Goal: Book appointment/travel/reservation

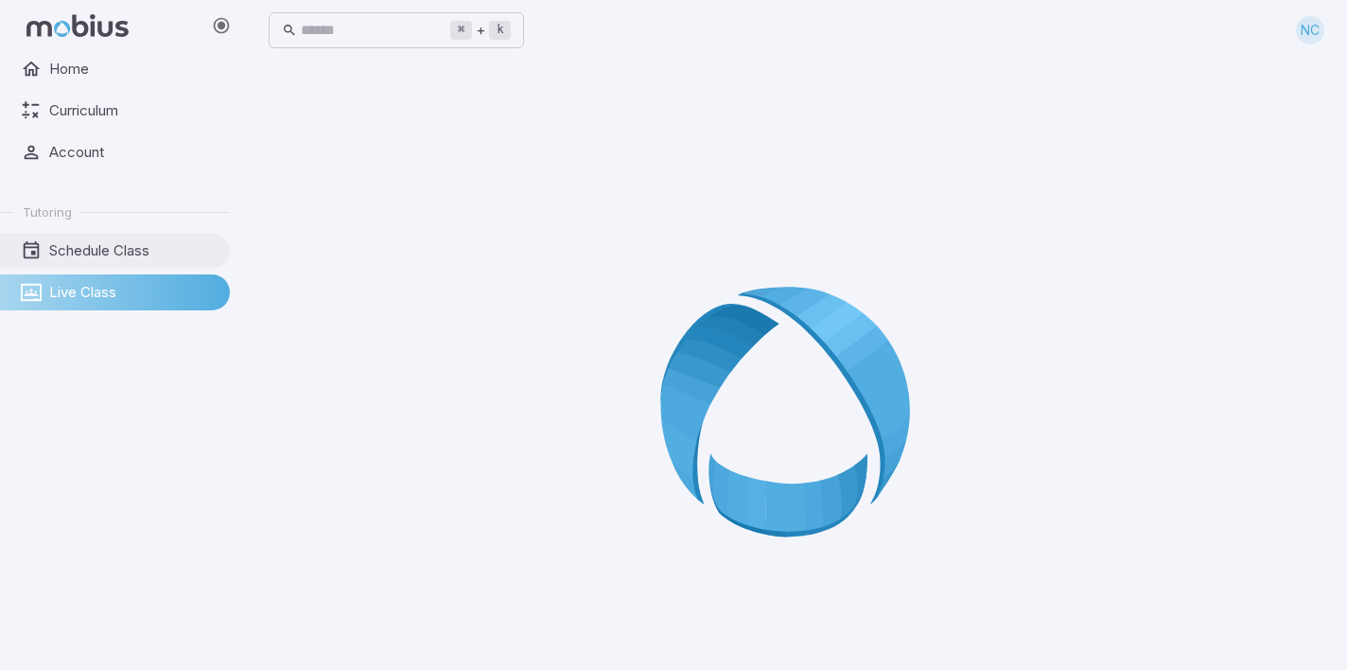
click at [121, 242] on span "Schedule Class" at bounding box center [132, 250] width 167 height 21
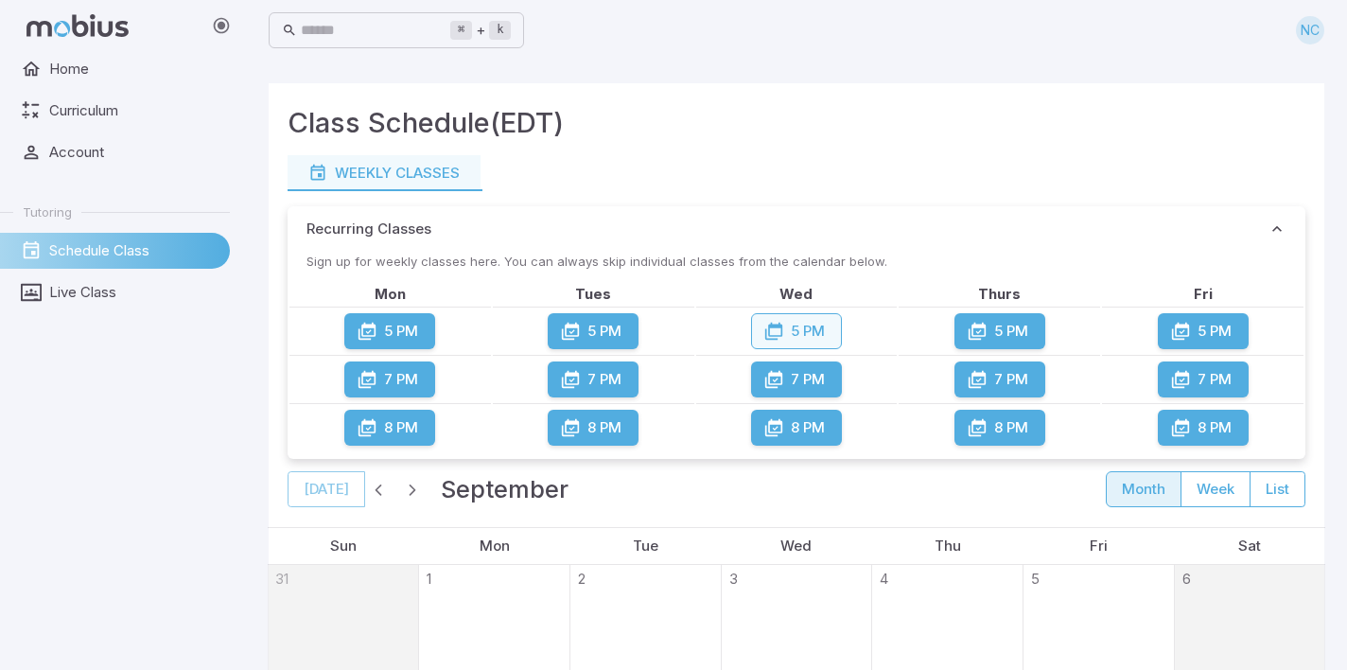
click at [799, 326] on button "5 PM" at bounding box center [796, 331] width 91 height 36
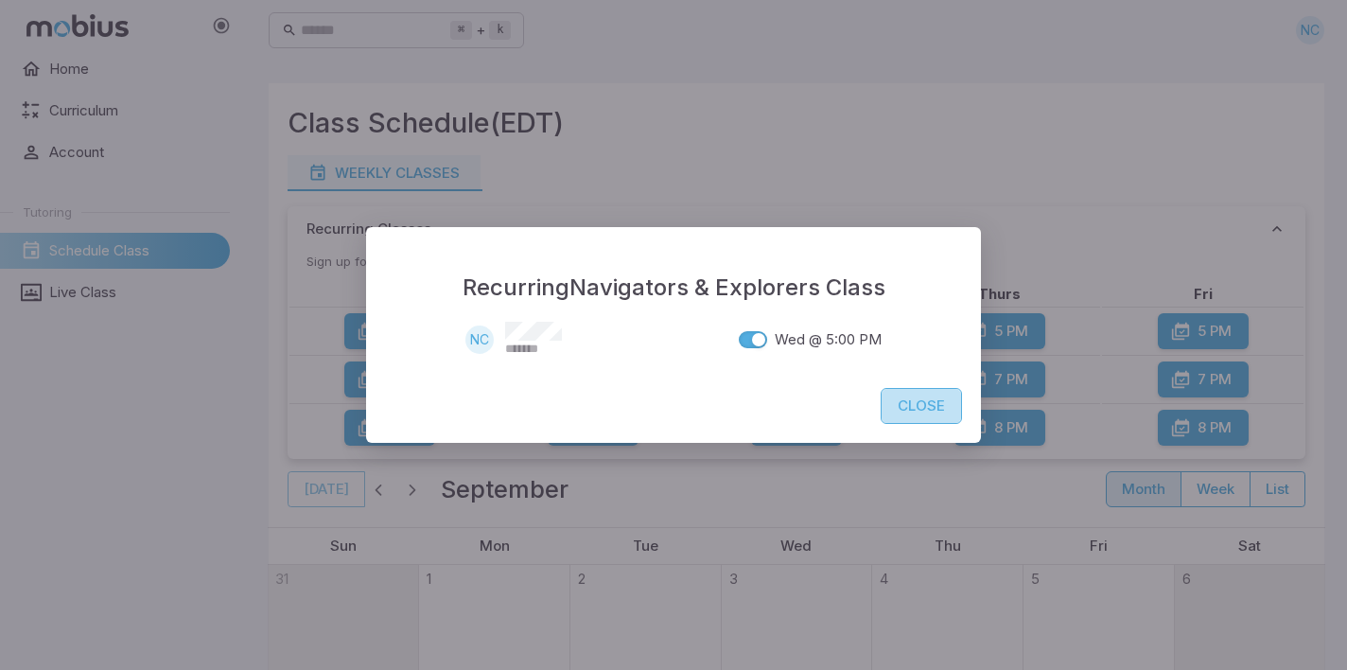
click at [928, 404] on button "Close" at bounding box center [921, 406] width 81 height 36
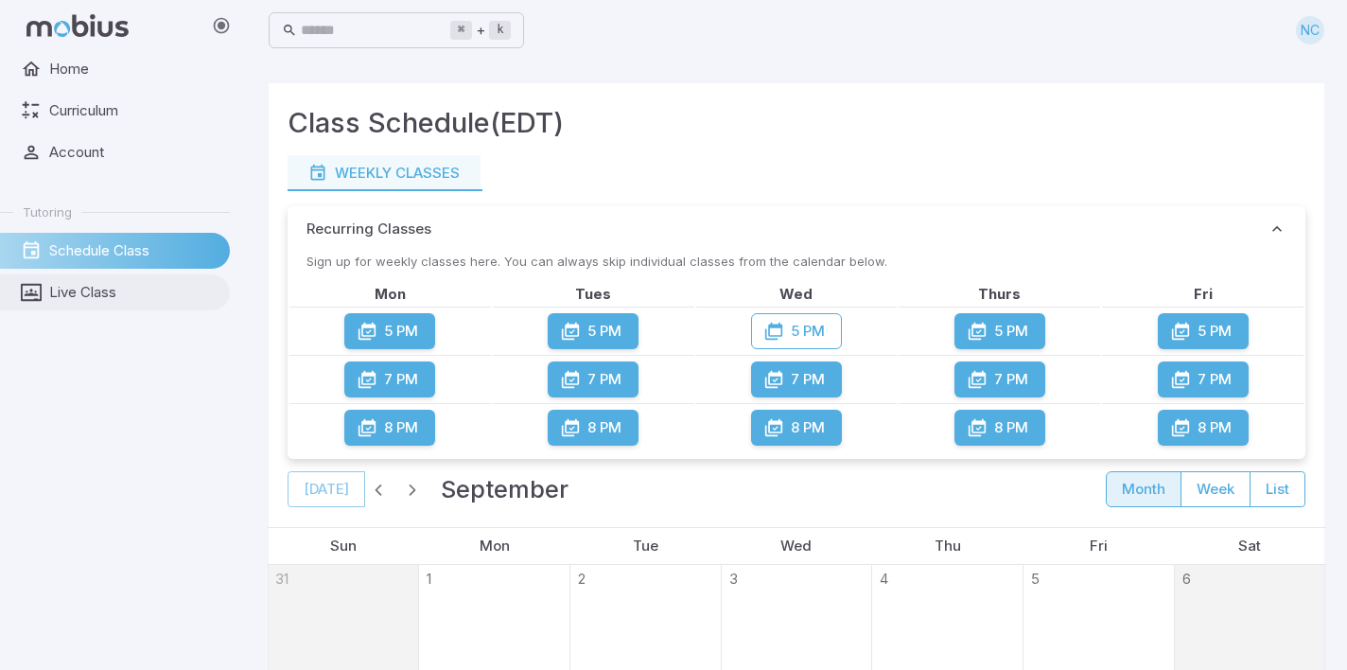
click at [82, 289] on span "Live Class" at bounding box center [132, 292] width 167 height 21
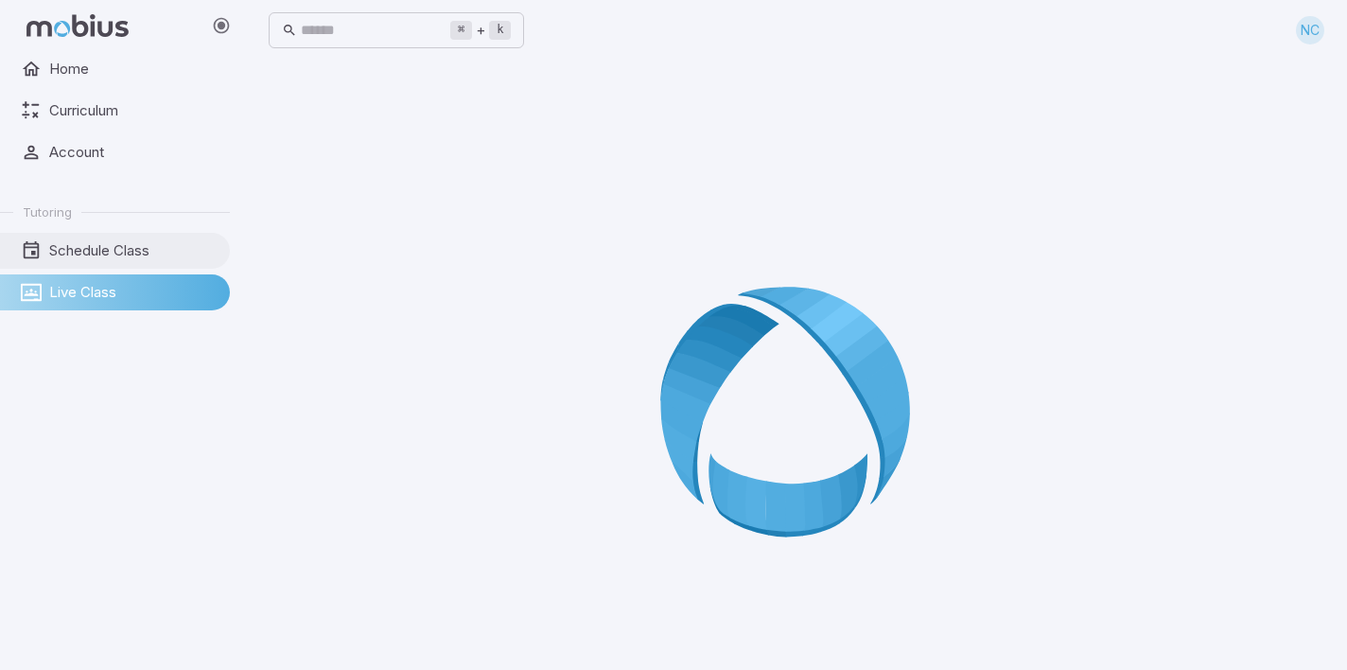
click at [114, 250] on span "Schedule Class" at bounding box center [132, 250] width 167 height 21
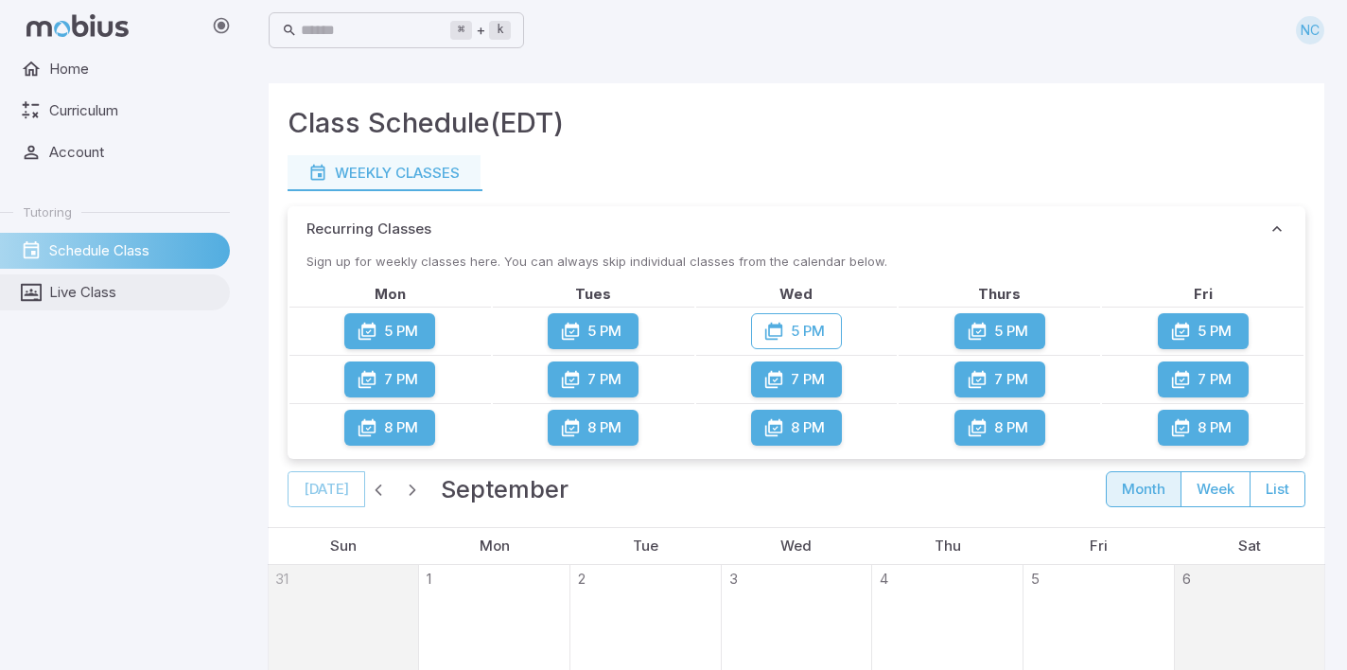
click at [92, 296] on span "Live Class" at bounding box center [132, 292] width 167 height 21
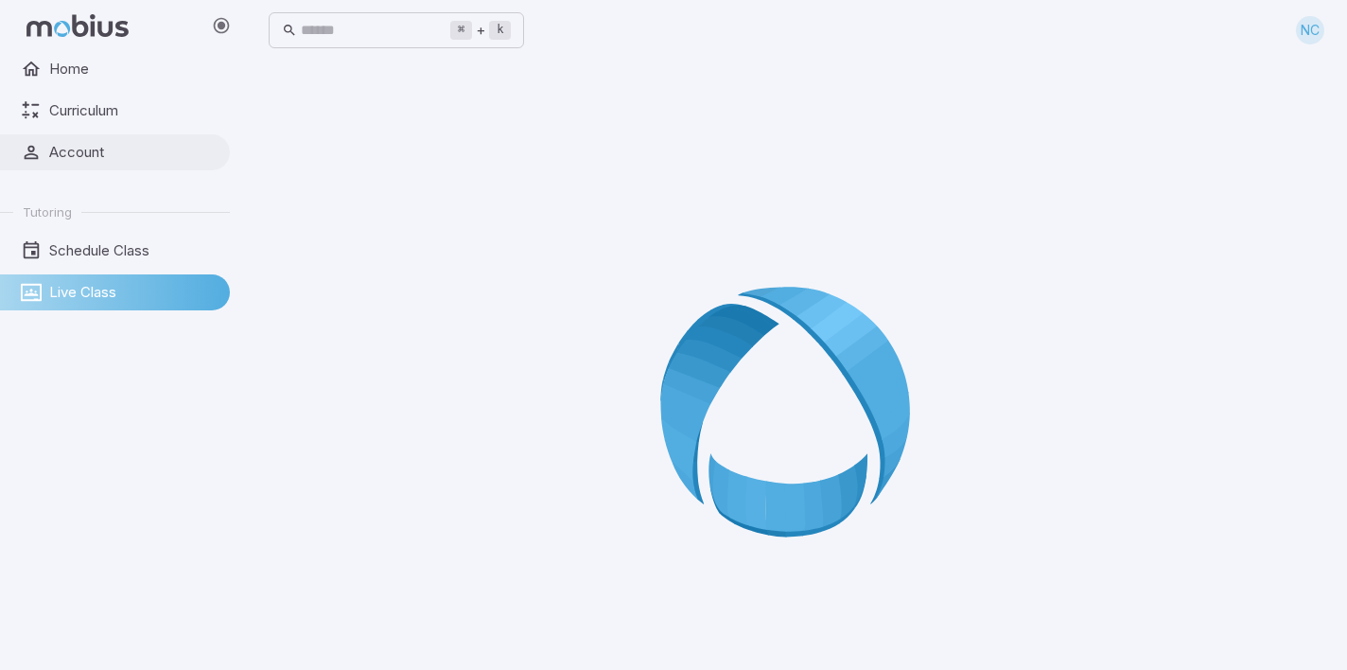
click at [83, 155] on span "Account" at bounding box center [132, 152] width 167 height 21
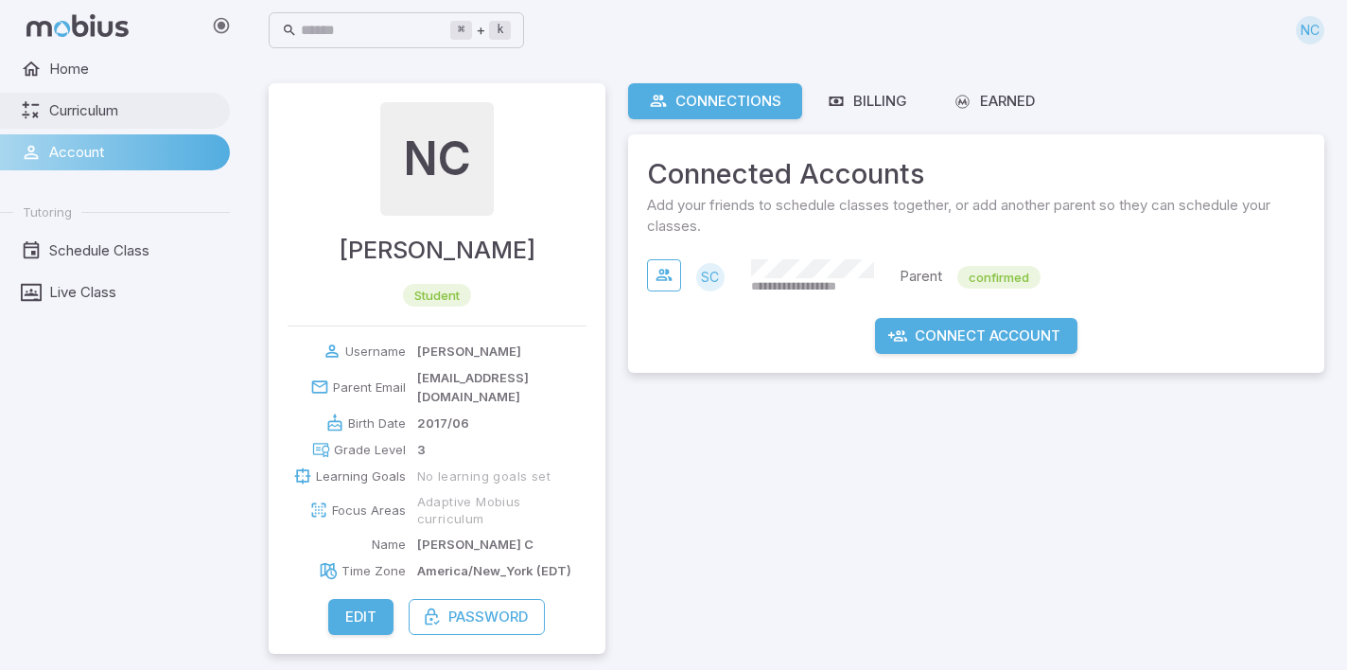
click at [114, 110] on span "Curriculum" at bounding box center [132, 110] width 167 height 21
click at [90, 299] on span "Live Class" at bounding box center [132, 292] width 167 height 21
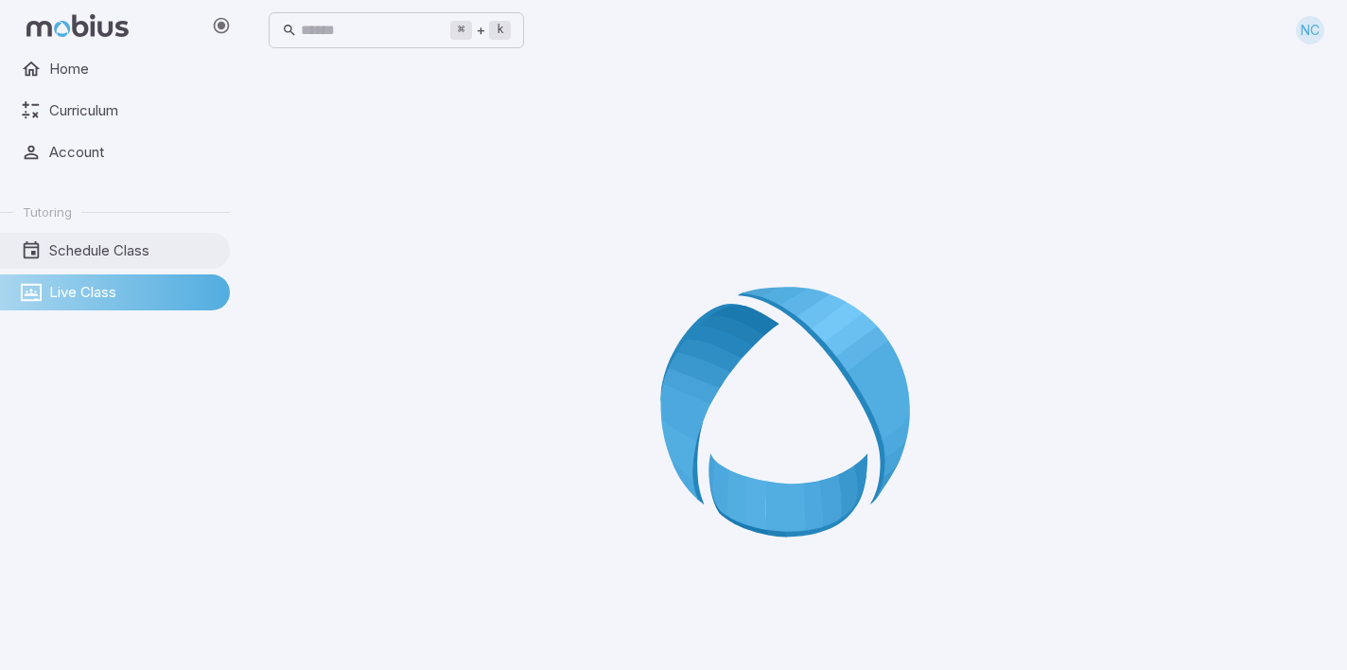
click at [78, 243] on span "Schedule Class" at bounding box center [132, 250] width 167 height 21
